Goal: Task Accomplishment & Management: Complete application form

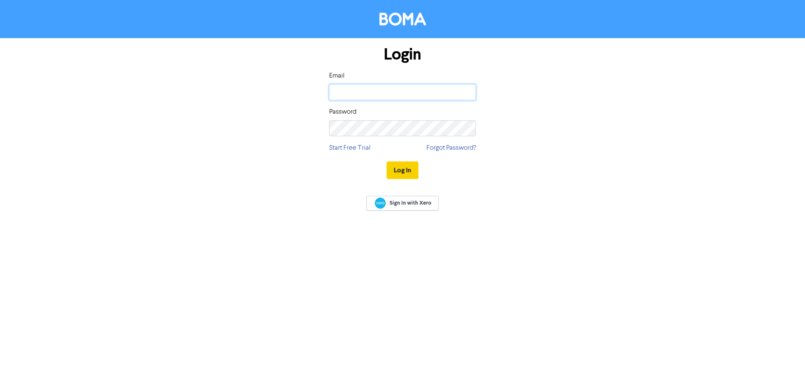
type input "[PERSON_NAME][EMAIL_ADDRESS][DOMAIN_NAME]"
click at [408, 176] on button "Log In" at bounding box center [403, 170] width 32 height 18
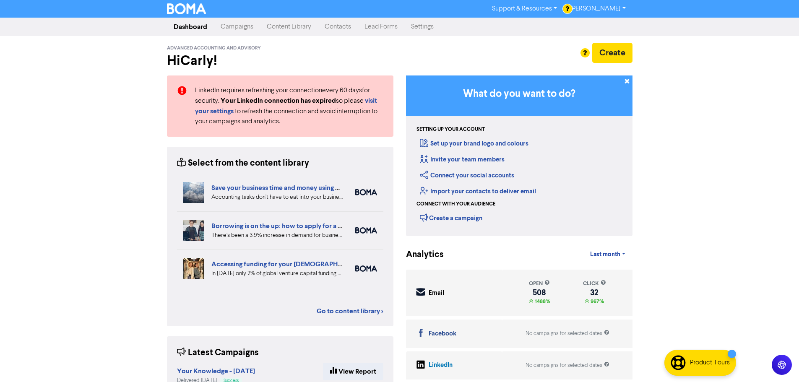
click at [336, 24] on link "Contacts" at bounding box center [338, 26] width 40 height 17
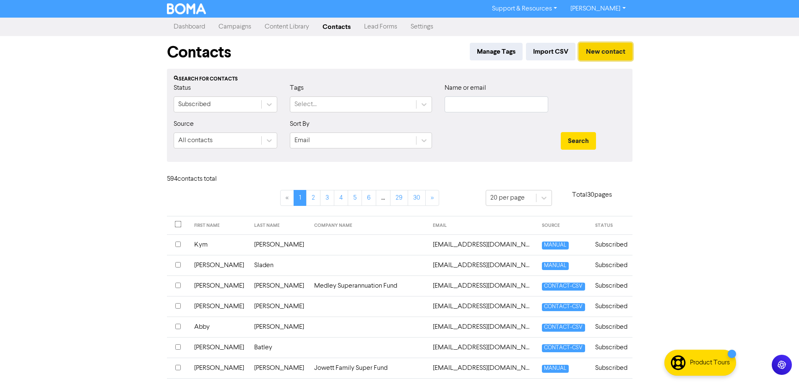
click at [595, 55] on button "New contact" at bounding box center [606, 52] width 54 height 18
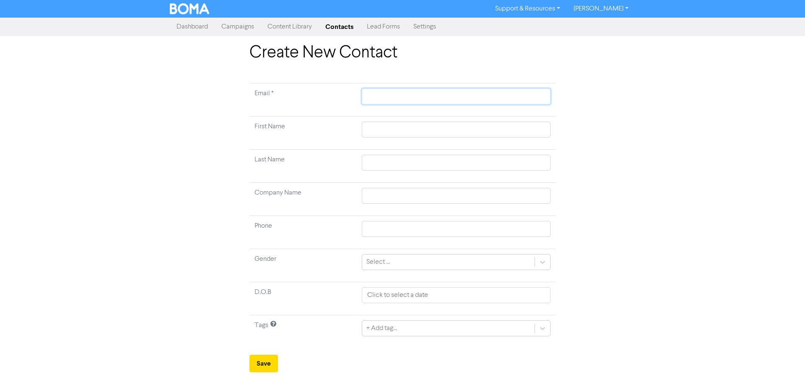
paste input "[PERSON_NAME][EMAIL_ADDRESS][DOMAIN_NAME]"
type input "[PERSON_NAME][EMAIL_ADDRESS][DOMAIN_NAME]"
click at [395, 126] on input "text" at bounding box center [456, 130] width 189 height 16
type input "A"
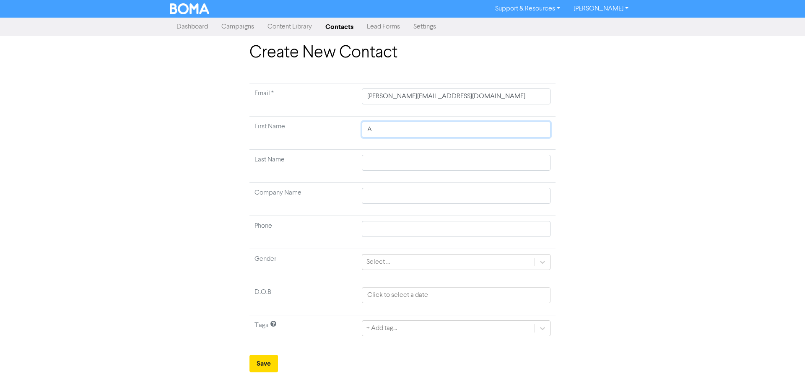
type input "Al"
type input "[PERSON_NAME]"
type input "Alis"
type input "Alisty"
type input "Alist"
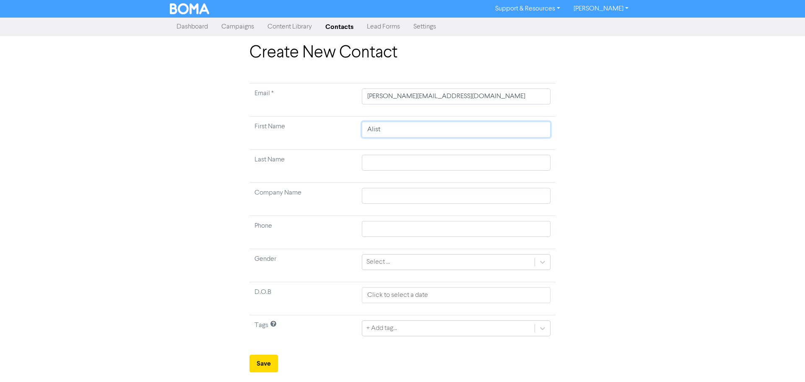
type input "Alista"
type input "Alistai"
type input "[PERSON_NAME]"
click at [379, 162] on input "text" at bounding box center [456, 163] width 189 height 16
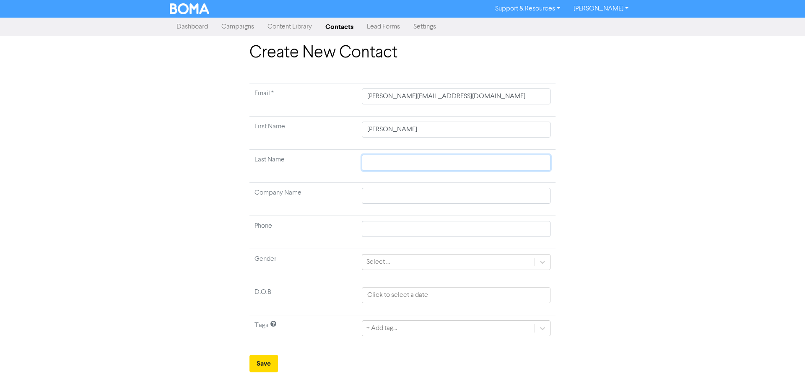
type input "C"
type input "Ca"
type input "Cam"
type input "Camp"
type input "Campb"
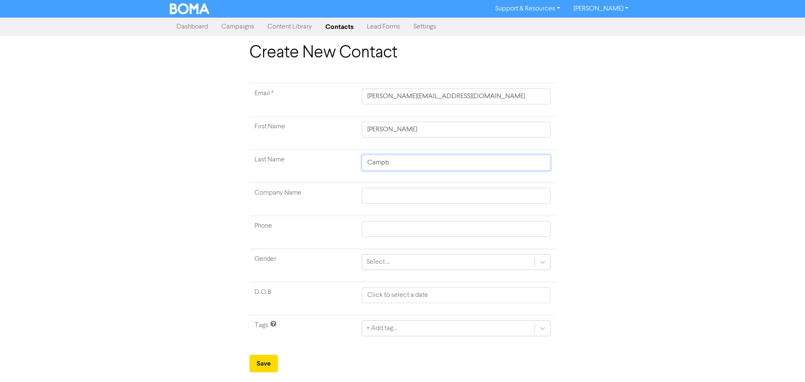
type input "Campbe"
type input "[PERSON_NAME]"
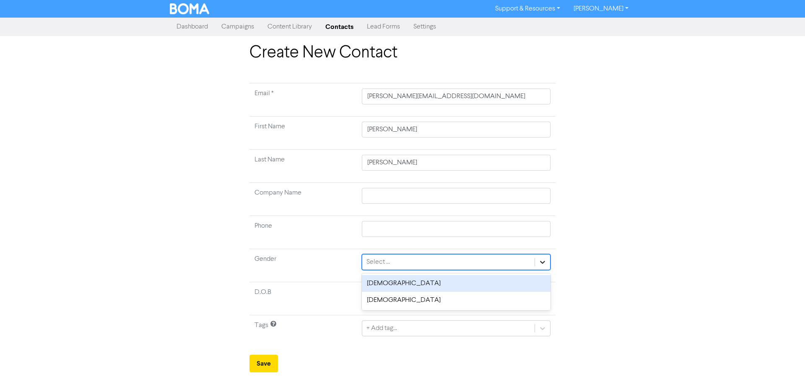
click at [538, 260] on div at bounding box center [542, 261] width 15 height 15
click at [495, 284] on div "[DEMOGRAPHIC_DATA]" at bounding box center [456, 283] width 189 height 17
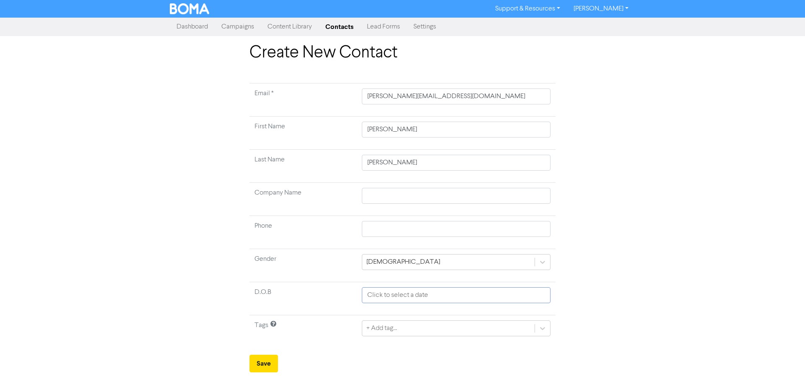
click at [395, 296] on input "text" at bounding box center [456, 295] width 189 height 16
select select "9"
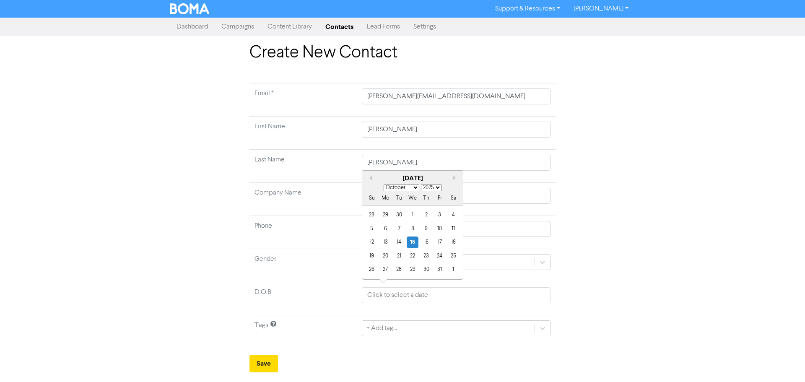
click at [428, 186] on select "1900 1901 1902 1903 1904 1905 1906 1907 1908 1909 1910 1911 1912 1913 1914 1915…" at bounding box center [431, 187] width 21 height 7
select select "1951"
click at [421, 184] on select "1900 1901 1902 1903 1904 1905 1906 1907 1908 1909 1910 1911 1912 1913 1914 1915…" at bounding box center [431, 187] width 21 height 7
click at [415, 188] on select "January February March April May June July August September October November De…" at bounding box center [402, 187] width 36 height 7
select select "4"
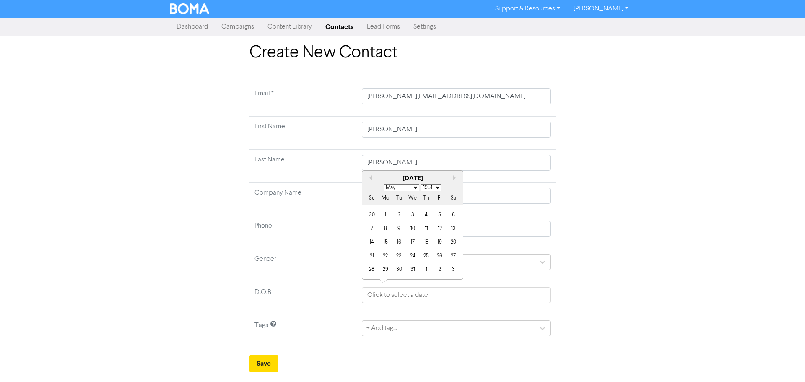
click at [384, 184] on select "January February March April May June July August September October November De…" at bounding box center [402, 187] width 36 height 7
click at [424, 213] on div "3" at bounding box center [426, 214] width 11 height 11
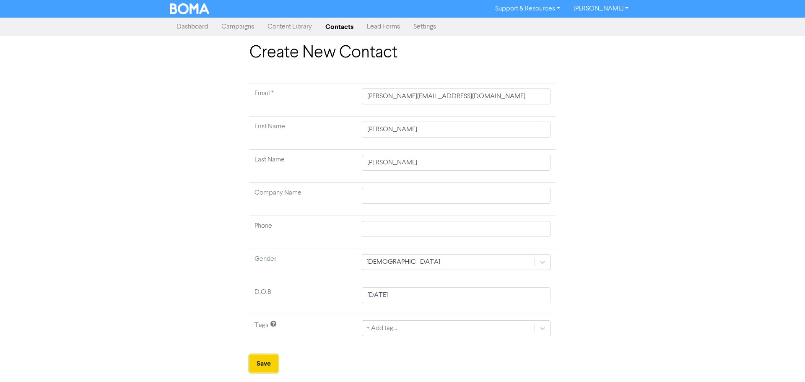
click at [265, 362] on button "Save" at bounding box center [263, 364] width 29 height 18
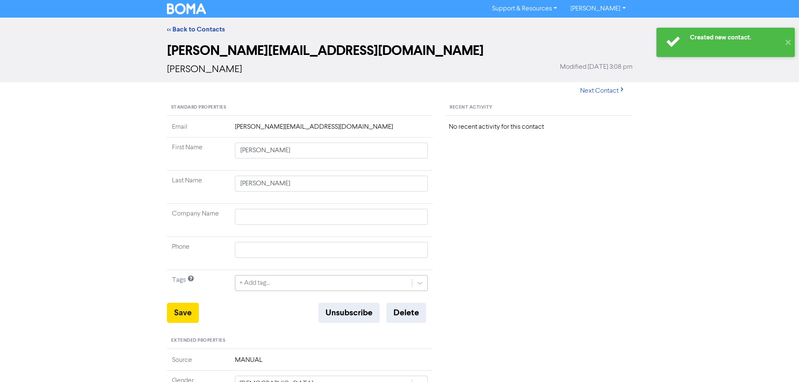
click at [391, 281] on div "+ Add tag..." at bounding box center [323, 282] width 177 height 15
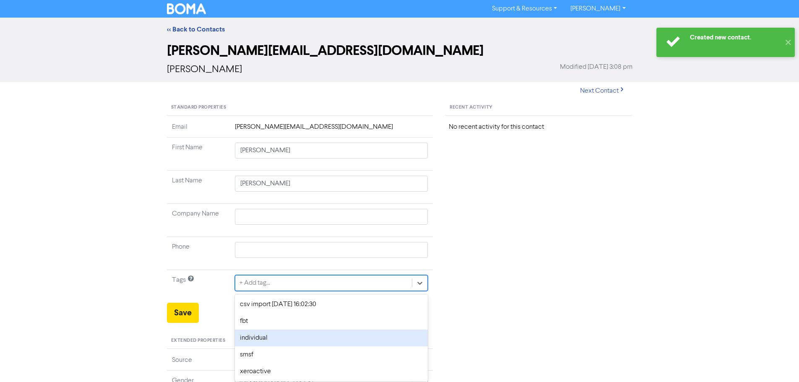
click at [345, 343] on div "individual" at bounding box center [331, 338] width 193 height 17
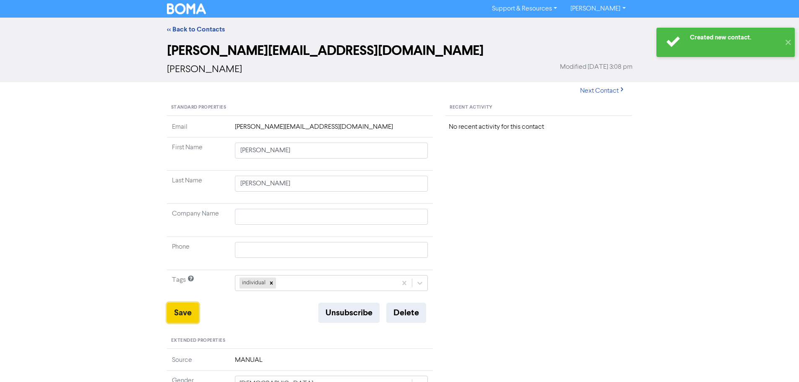
click at [170, 312] on button "Save" at bounding box center [183, 313] width 32 height 20
